Goal: Task Accomplishment & Management: Complete application form

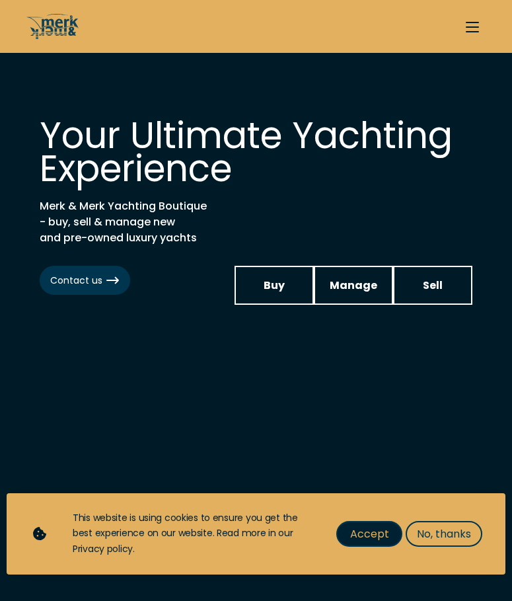
click at [357, 531] on span "Accept" at bounding box center [369, 533] width 39 height 17
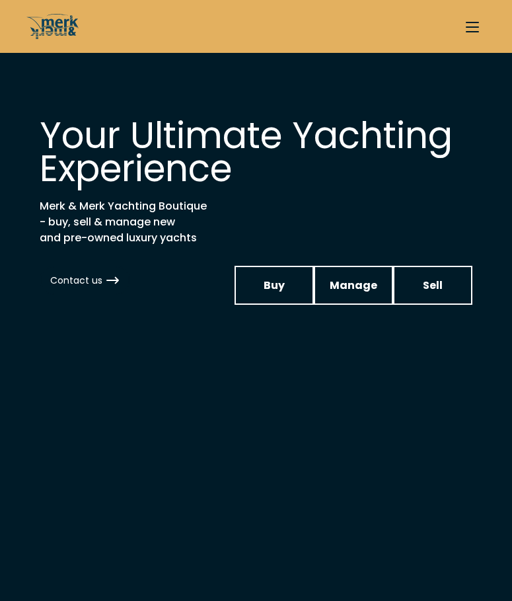
click at [106, 281] on icon at bounding box center [113, 280] width 14 height 13
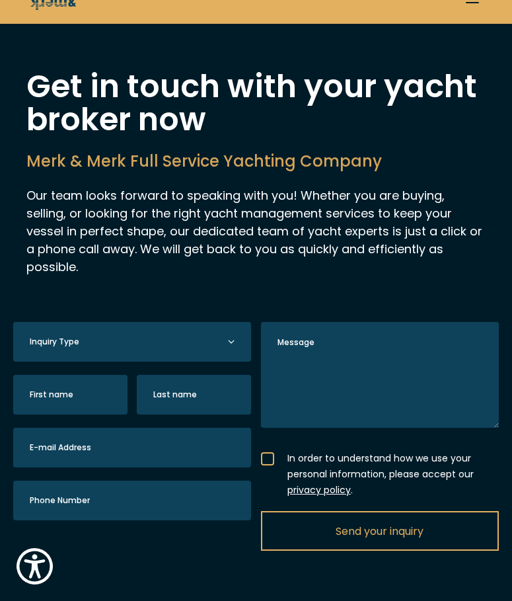
scroll to position [45, 0]
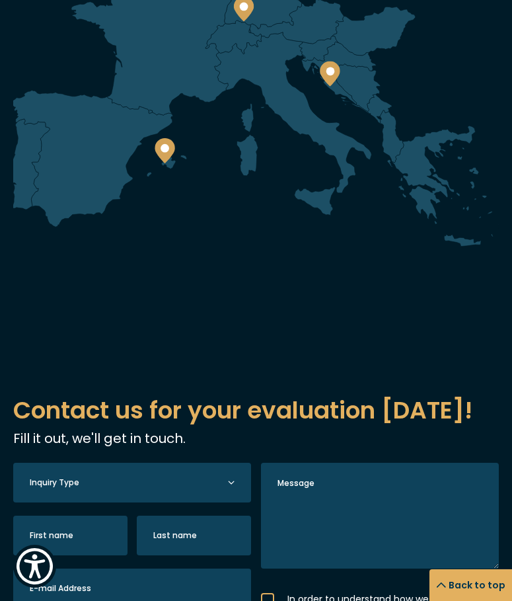
scroll to position [3487, 0]
